Goal: Task Accomplishment & Management: Complete application form

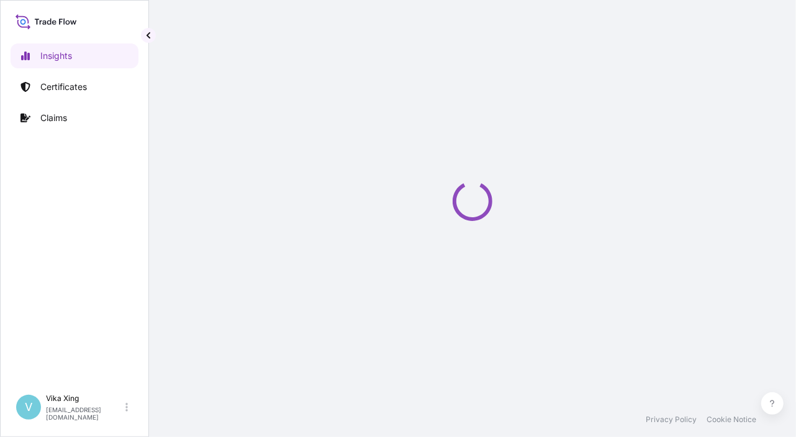
select select "2025"
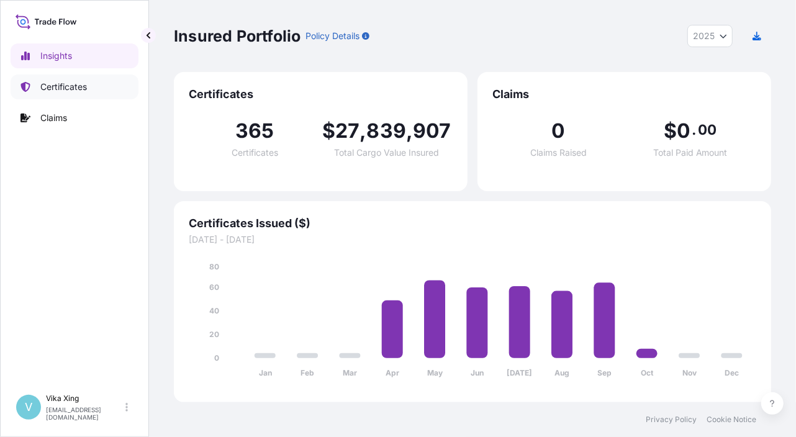
click at [47, 80] on link "Certificates" at bounding box center [75, 87] width 128 height 25
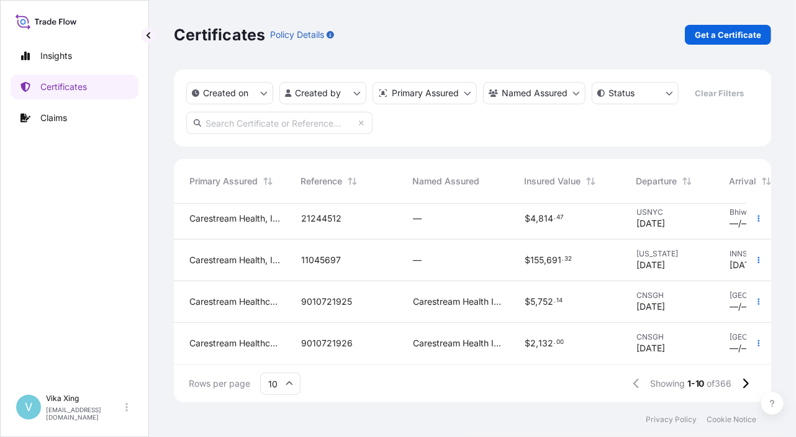
scroll to position [265, 325]
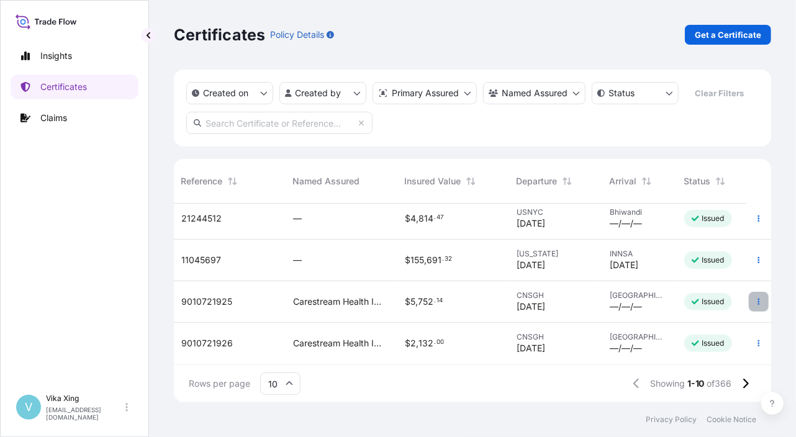
click at [755, 298] on icon "button" at bounding box center [758, 301] width 7 height 7
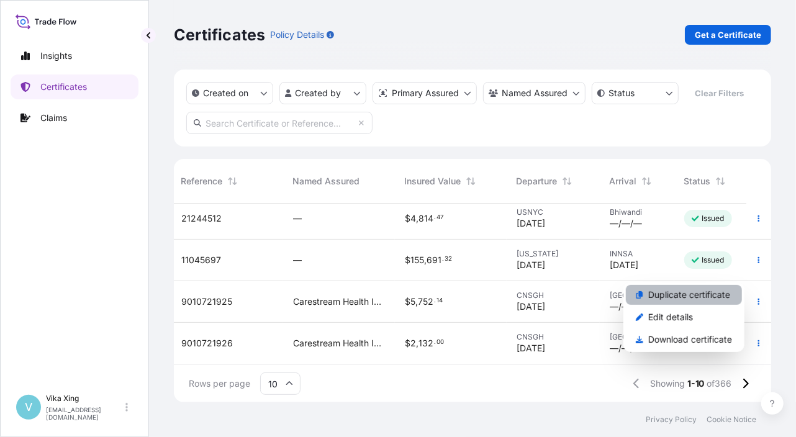
click at [704, 298] on p "Duplicate certificate" at bounding box center [689, 295] width 82 height 12
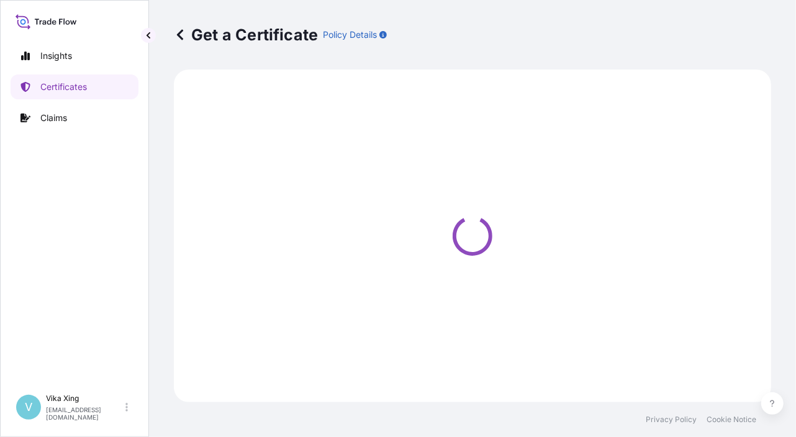
select select "Road / [GEOGRAPHIC_DATA]"
select select "Air"
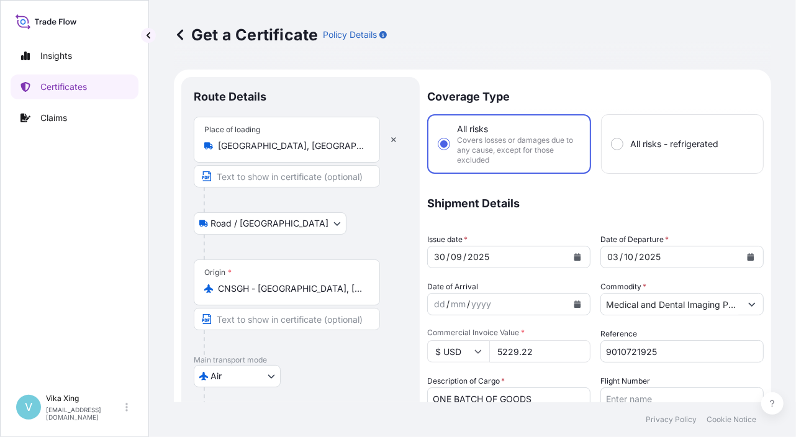
select select "32191"
click at [569, 256] on button "Calendar" at bounding box center [578, 257] width 20 height 20
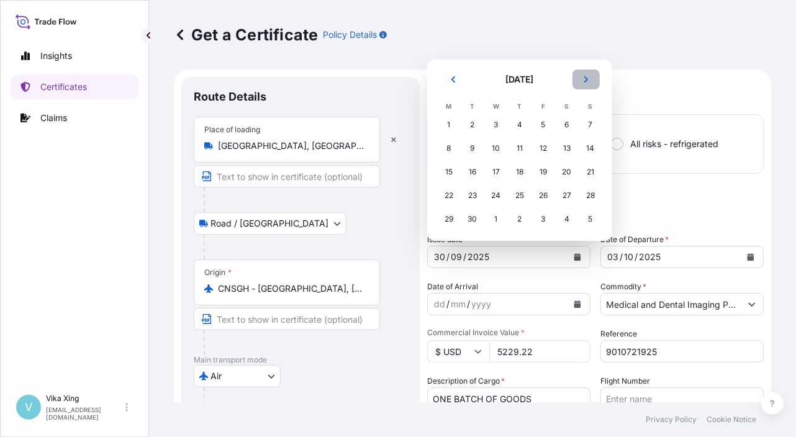
click at [584, 81] on icon "Next" at bounding box center [586, 79] width 7 height 7
click at [523, 150] on div "9" at bounding box center [520, 148] width 22 height 22
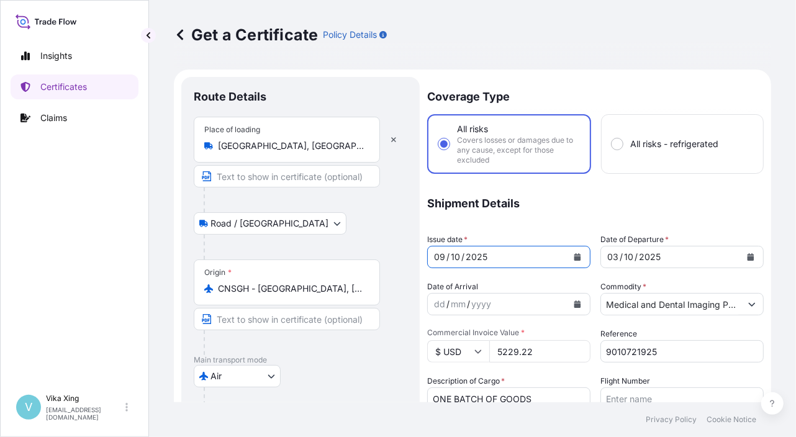
click at [748, 257] on icon "Calendar" at bounding box center [751, 256] width 7 height 7
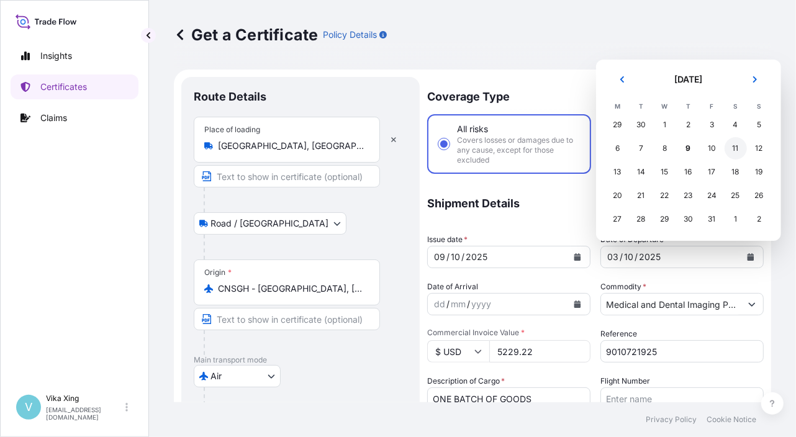
click at [734, 144] on div "11" at bounding box center [736, 148] width 22 height 22
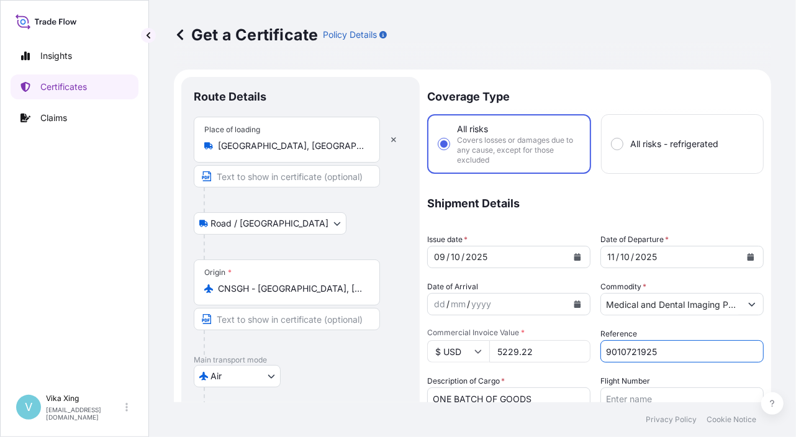
drag, startPoint x: 642, startPoint y: 352, endPoint x: 542, endPoint y: 351, distance: 99.4
click at [542, 351] on div "Coverage Type All risks Covers losses or damages due to any cause, except for t…" at bounding box center [595, 404] width 337 height 654
paste input "2207"
type input "9010722207"
drag, startPoint x: 545, startPoint y: 354, endPoint x: 456, endPoint y: 355, distance: 89.4
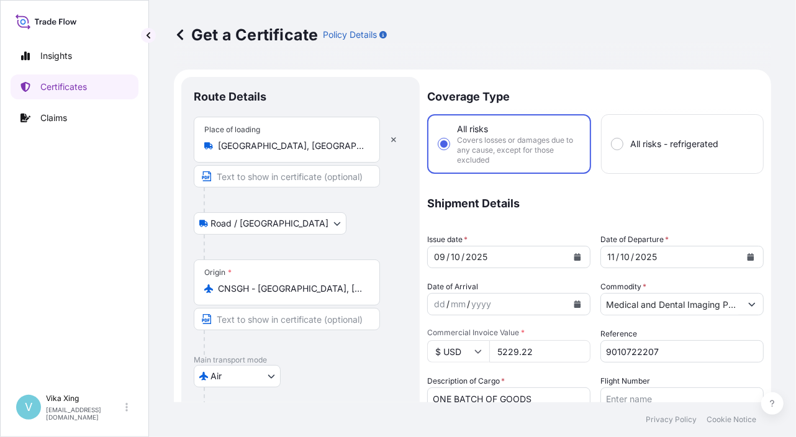
click at [456, 355] on div "$ USD 5229.22" at bounding box center [508, 351] width 163 height 22
paste input "611.18"
type input "611.18"
click at [373, 363] on p "Main transport mode" at bounding box center [301, 360] width 214 height 10
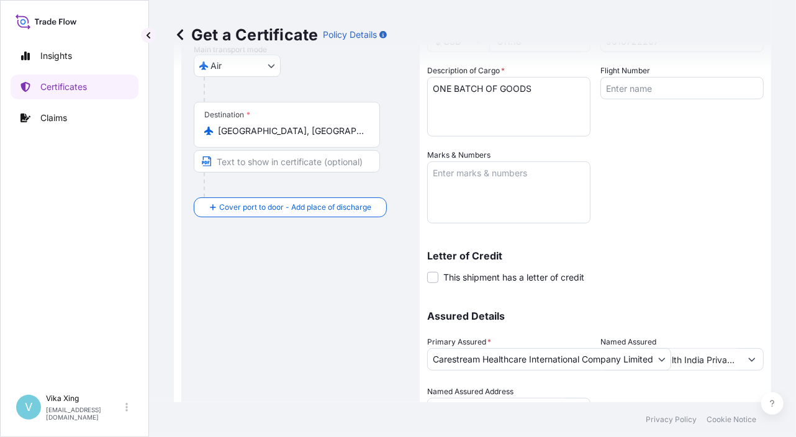
scroll to position [370, 0]
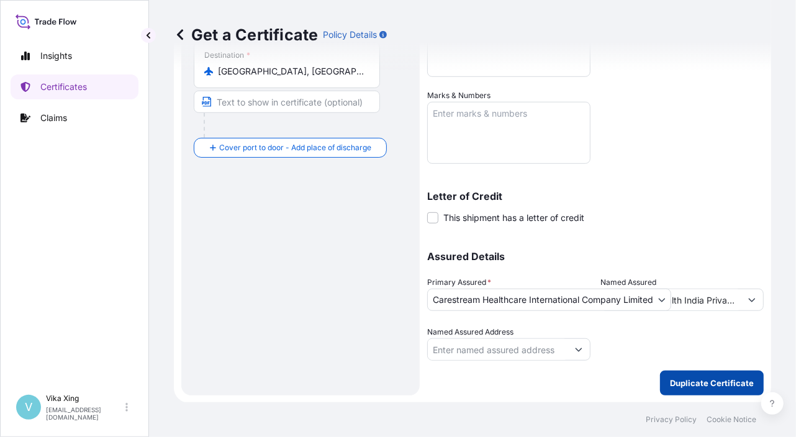
click at [698, 388] on p "Duplicate Certificate" at bounding box center [712, 383] width 84 height 12
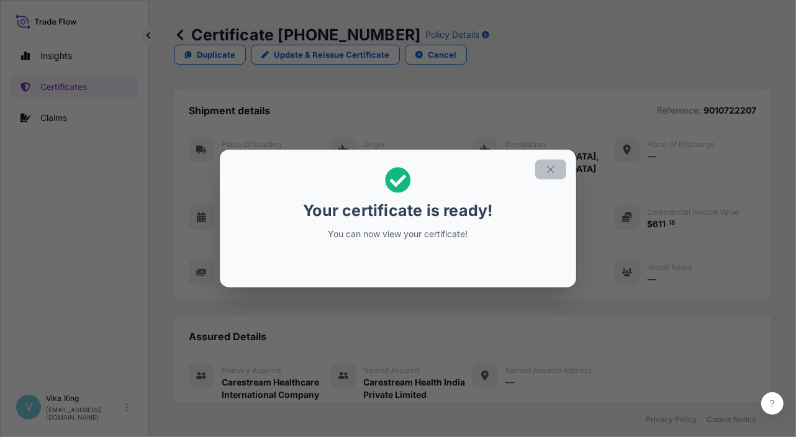
click at [549, 173] on icon "button" at bounding box center [550, 169] width 11 height 11
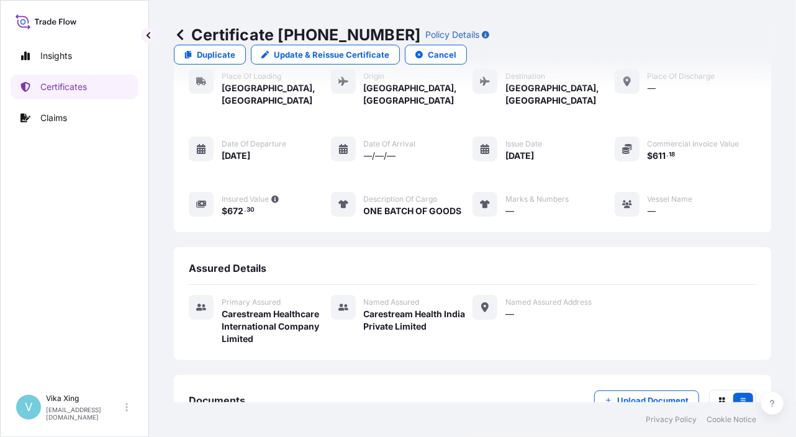
scroll to position [122, 0]
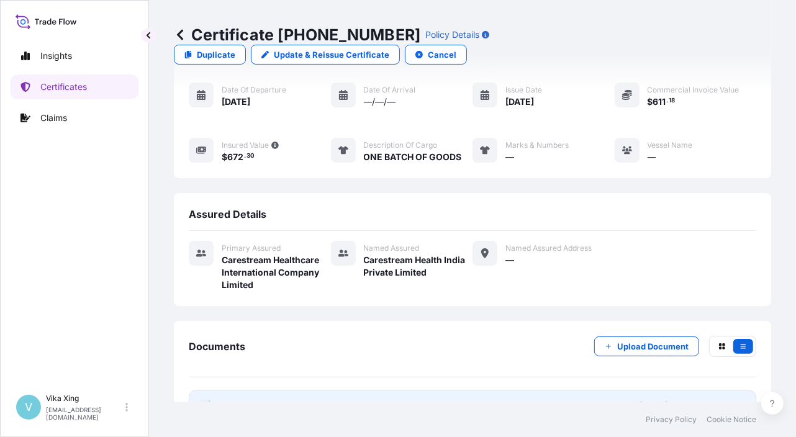
click at [270, 390] on link "PDF Certificate [DATE]T03:40:25.919609" at bounding box center [473, 406] width 568 height 32
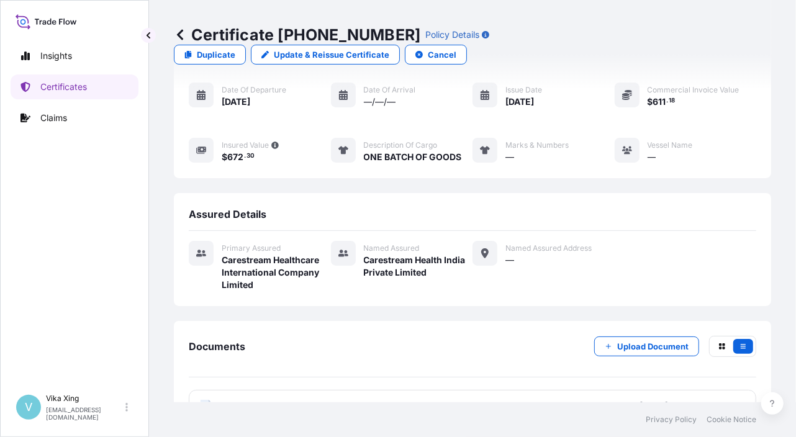
scroll to position [0, 0]
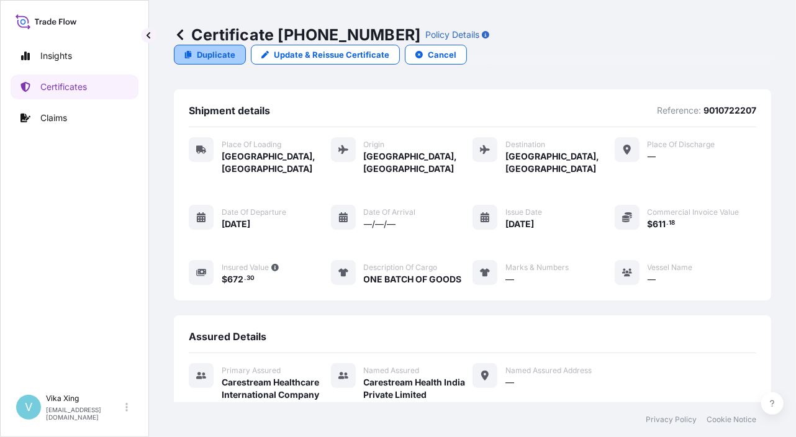
click at [246, 45] on link "Duplicate" at bounding box center [210, 55] width 72 height 20
select select "Road / [GEOGRAPHIC_DATA]"
select select "Air"
select select "32191"
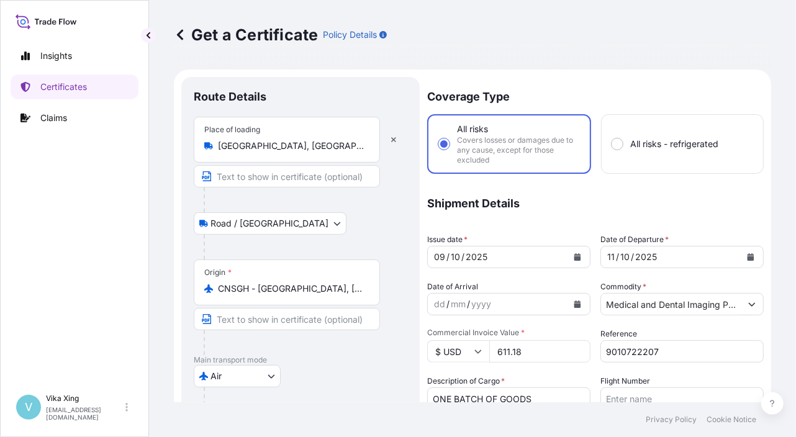
click at [774, 118] on div "Get a Certificate Policy Details Route Details Place of loading [GEOGRAPHIC_DAT…" at bounding box center [472, 201] width 647 height 402
drag, startPoint x: 680, startPoint y: 351, endPoint x: 583, endPoint y: 356, distance: 96.4
click at [583, 356] on div "Coverage Type All risks Covers losses or damages due to any cause, except for t…" at bounding box center [595, 404] width 337 height 654
paste input "8"
type input "9010722208"
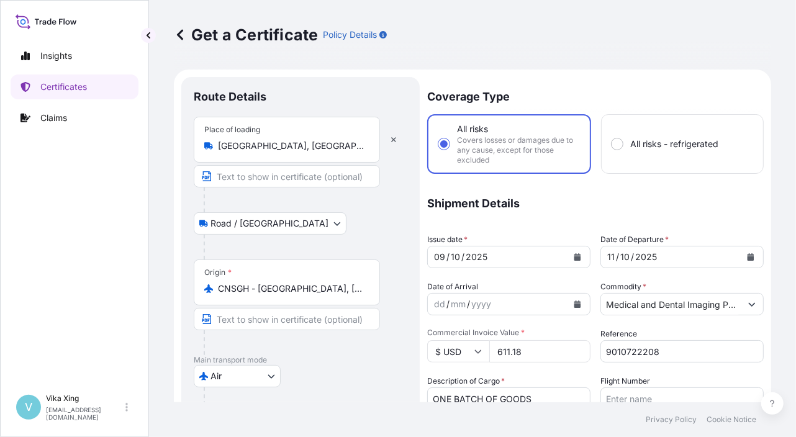
drag, startPoint x: 537, startPoint y: 353, endPoint x: 460, endPoint y: 345, distance: 76.8
click at [460, 345] on div "$ USD 611.18" at bounding box center [508, 351] width 163 height 22
paste input "901072220"
drag, startPoint x: 553, startPoint y: 350, endPoint x: 462, endPoint y: 353, distance: 90.7
click at [462, 353] on div "$ USD 9010722208" at bounding box center [508, 351] width 163 height 22
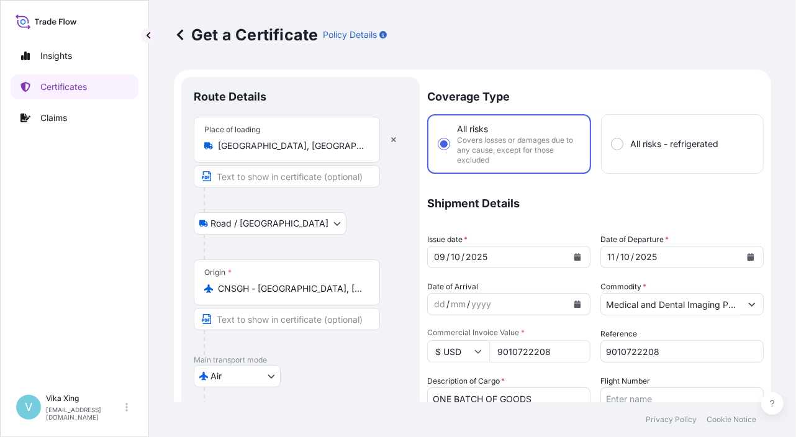
paste input "365.62"
type input "365.62"
click at [365, 368] on div "Air Truck Air Barge Land Ocean Vessel Rail" at bounding box center [301, 376] width 214 height 22
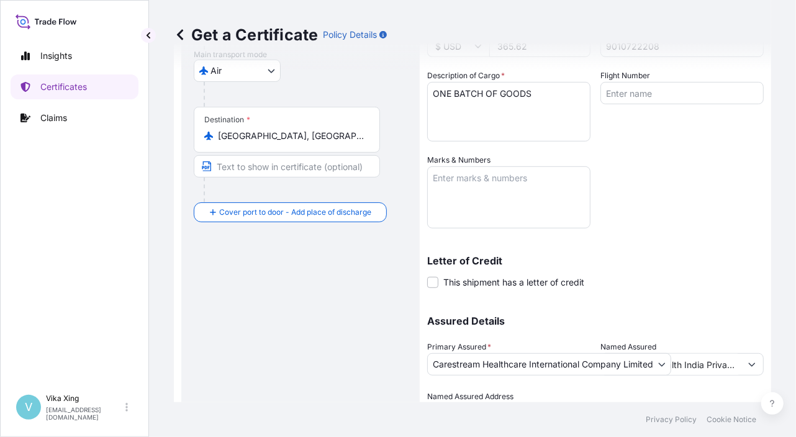
scroll to position [370, 0]
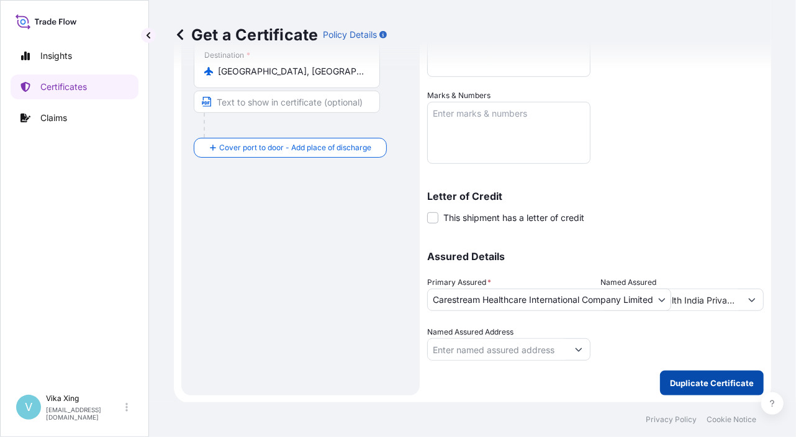
click at [688, 384] on p "Duplicate Certificate" at bounding box center [712, 383] width 84 height 12
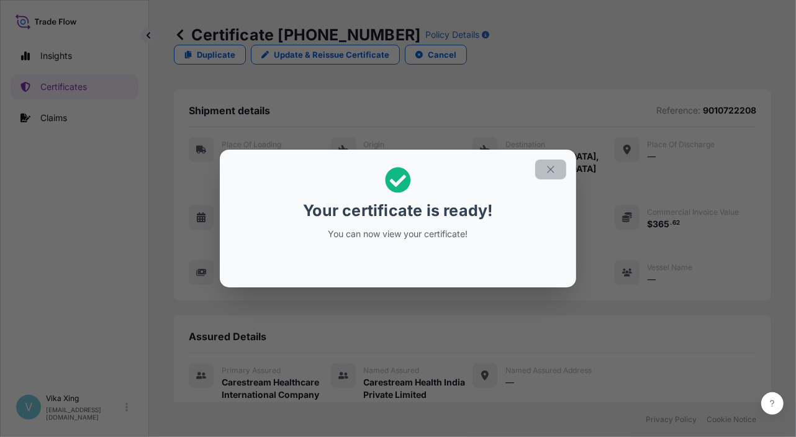
click at [552, 170] on icon "button" at bounding box center [550, 169] width 7 height 7
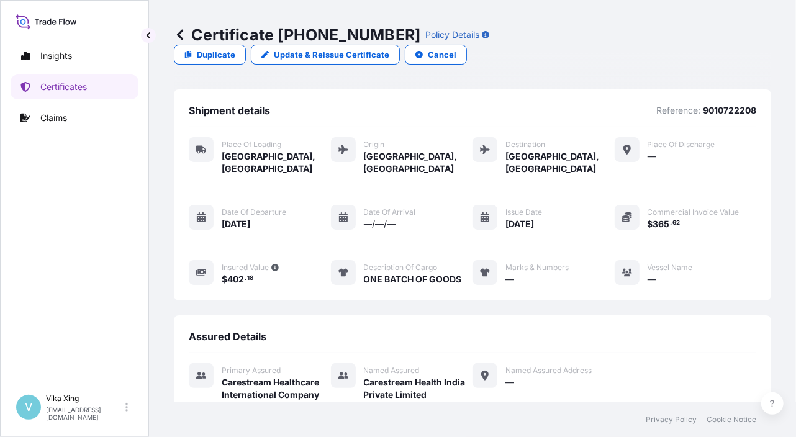
scroll to position [122, 0]
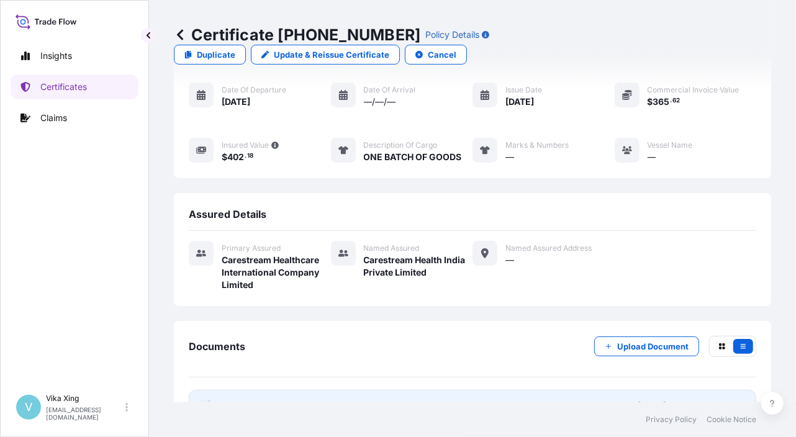
click at [252, 400] on span "Certificate" at bounding box center [244, 406] width 45 height 12
